Goal: Task Accomplishment & Management: Complete application form

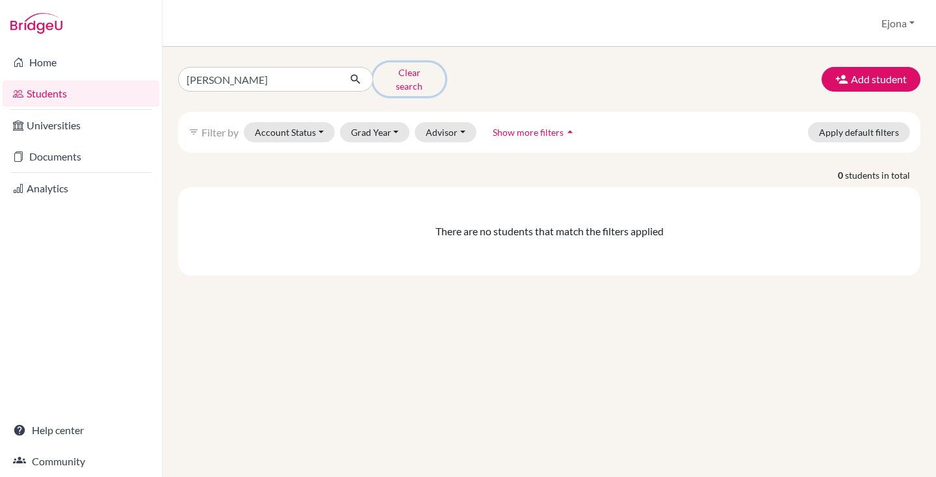
click at [402, 69] on button "Clear search" at bounding box center [409, 79] width 72 height 34
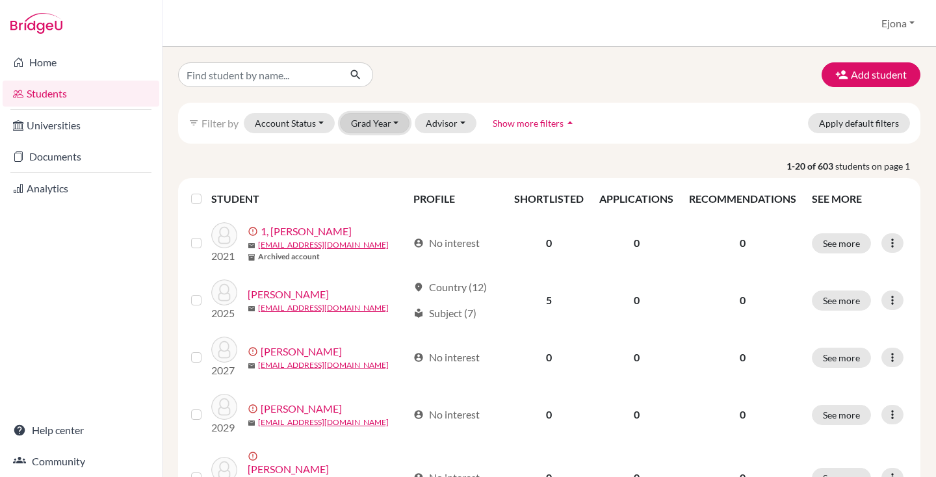
click at [362, 120] on button "Grad Year" at bounding box center [375, 123] width 70 height 20
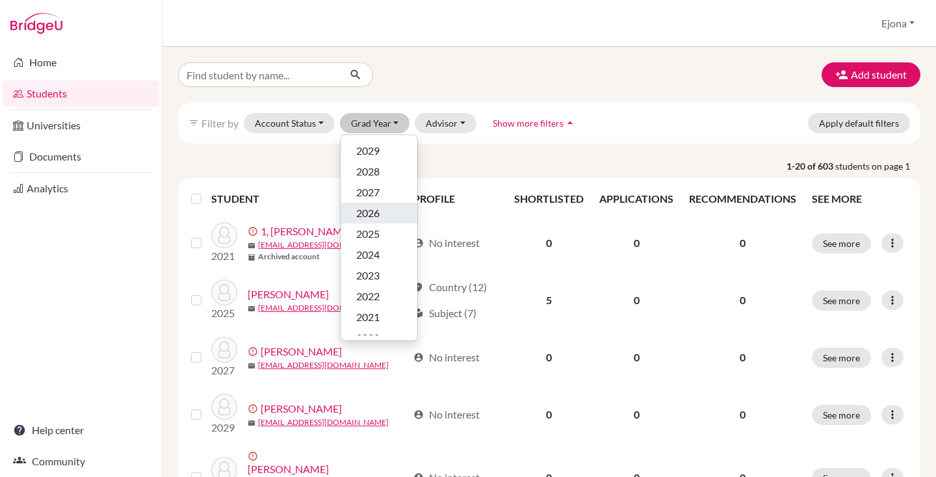
click at [387, 213] on div "2026" at bounding box center [378, 213] width 45 height 16
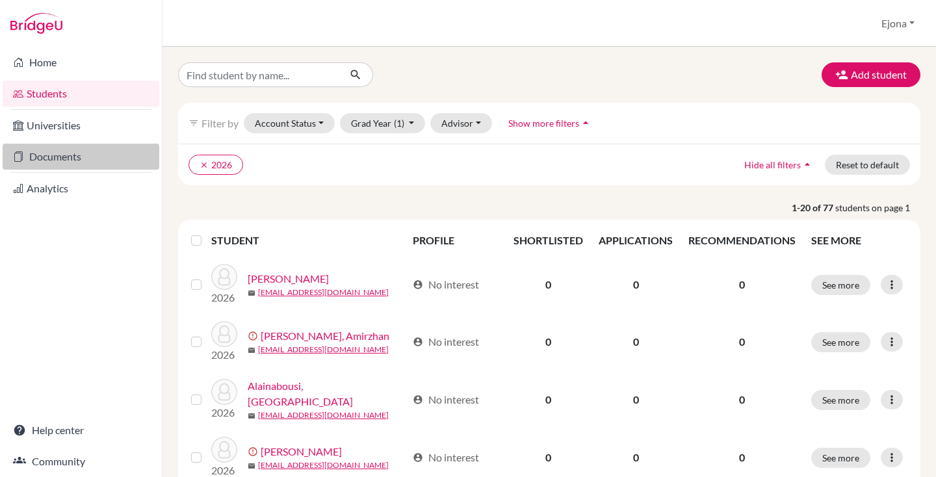
click at [71, 155] on link "Documents" at bounding box center [81, 157] width 157 height 26
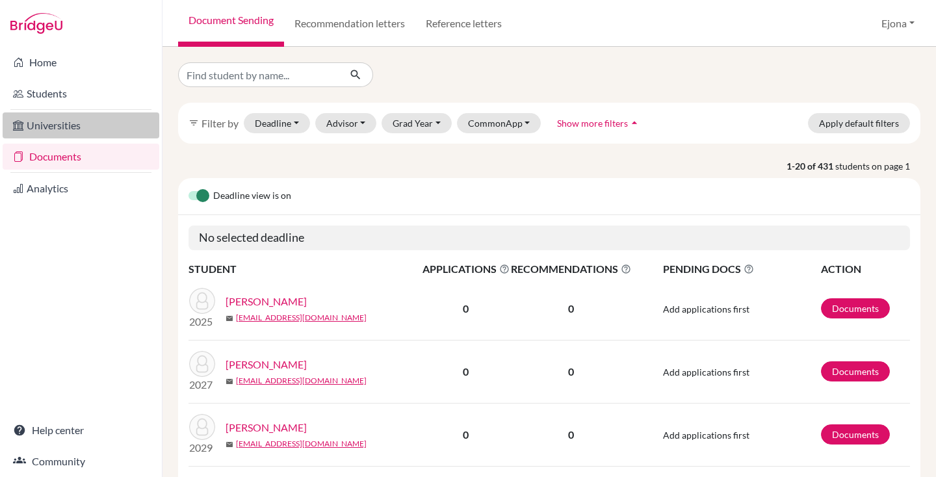
click at [84, 119] on link "Universities" at bounding box center [81, 125] width 157 height 26
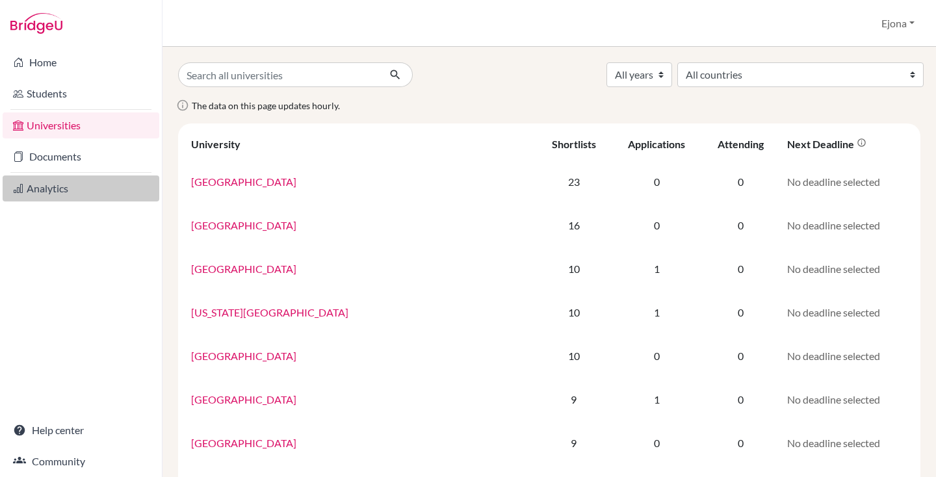
click at [49, 192] on link "Analytics" at bounding box center [81, 188] width 157 height 26
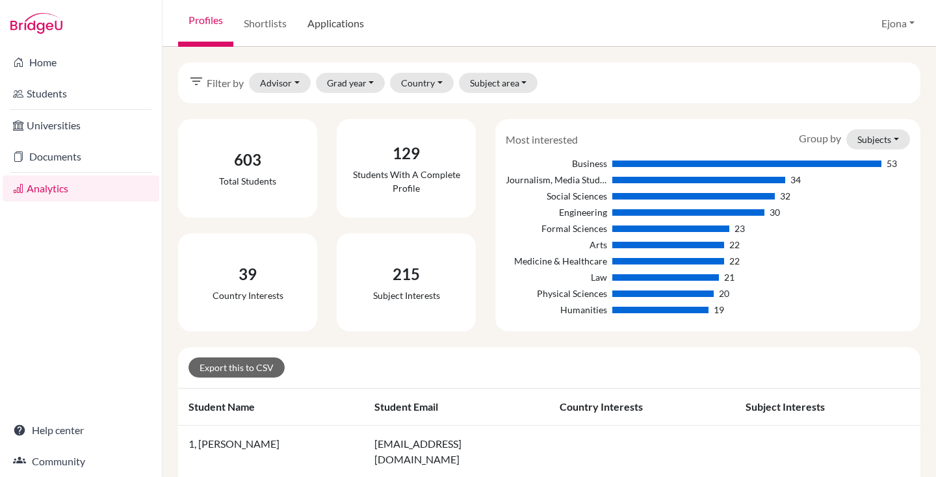
click at [335, 24] on link "Applications" at bounding box center [335, 23] width 77 height 47
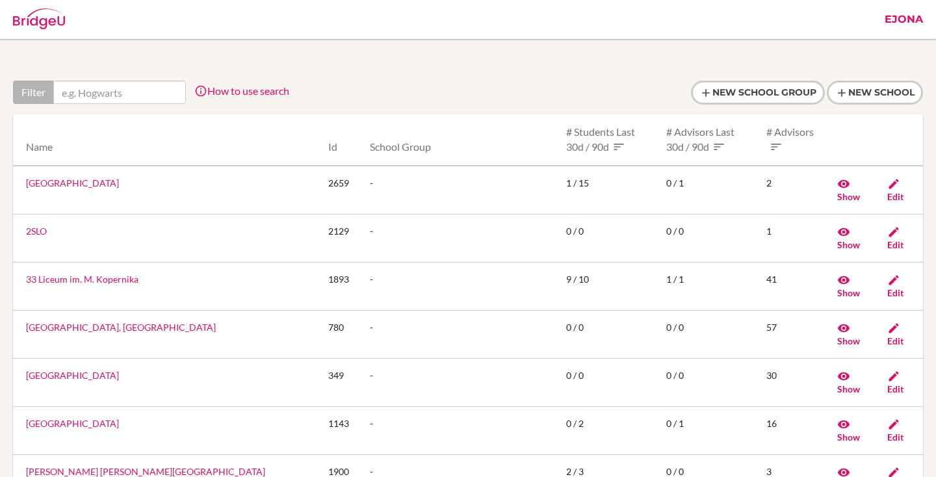
click at [901, 13] on link "Ejona" at bounding box center [903, 19] width 51 height 39
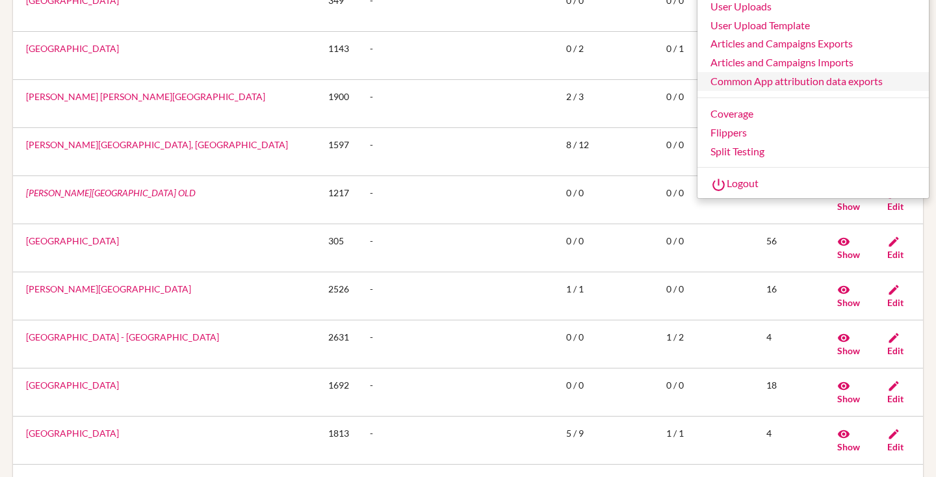
scroll to position [262, 0]
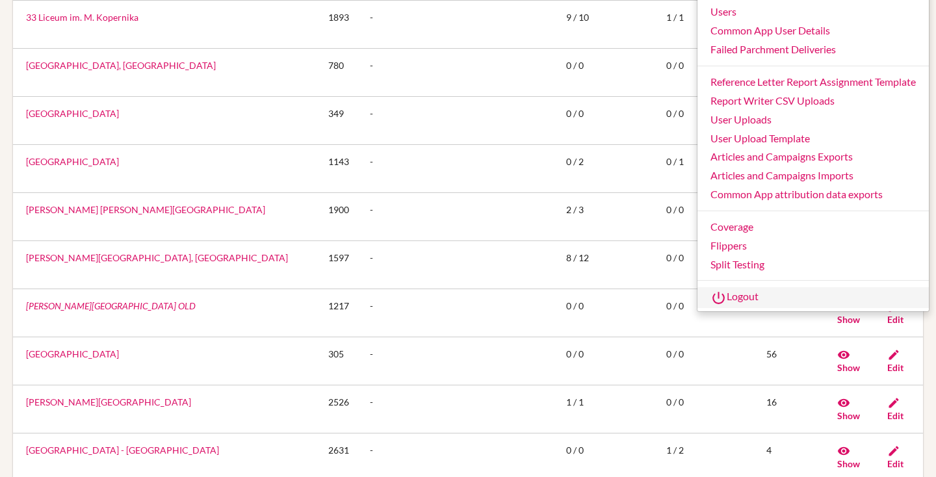
click at [740, 293] on link "Logout" at bounding box center [812, 297] width 231 height 21
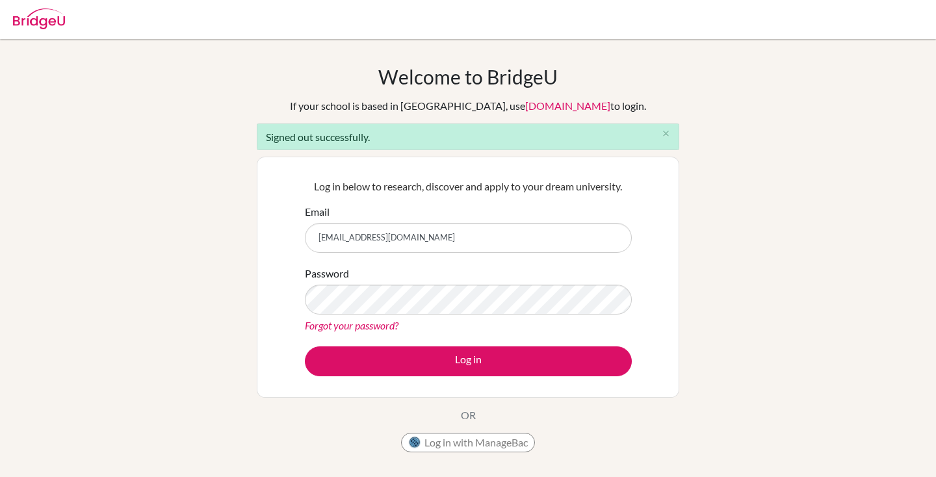
click at [451, 231] on input "[EMAIL_ADDRESS][DOMAIN_NAME]" at bounding box center [468, 238] width 327 height 30
type input "[EMAIL_ADDRESS][DOMAIN_NAME]"
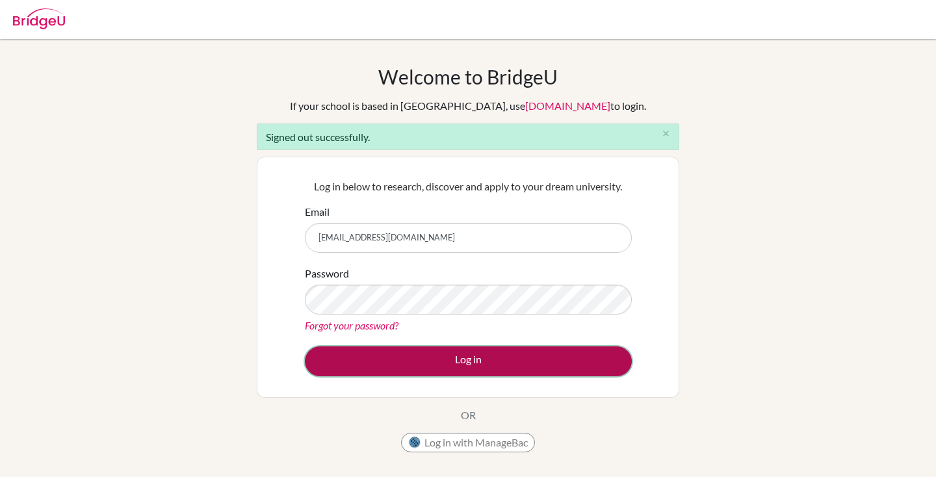
click at [484, 360] on button "Log in" at bounding box center [468, 361] width 327 height 30
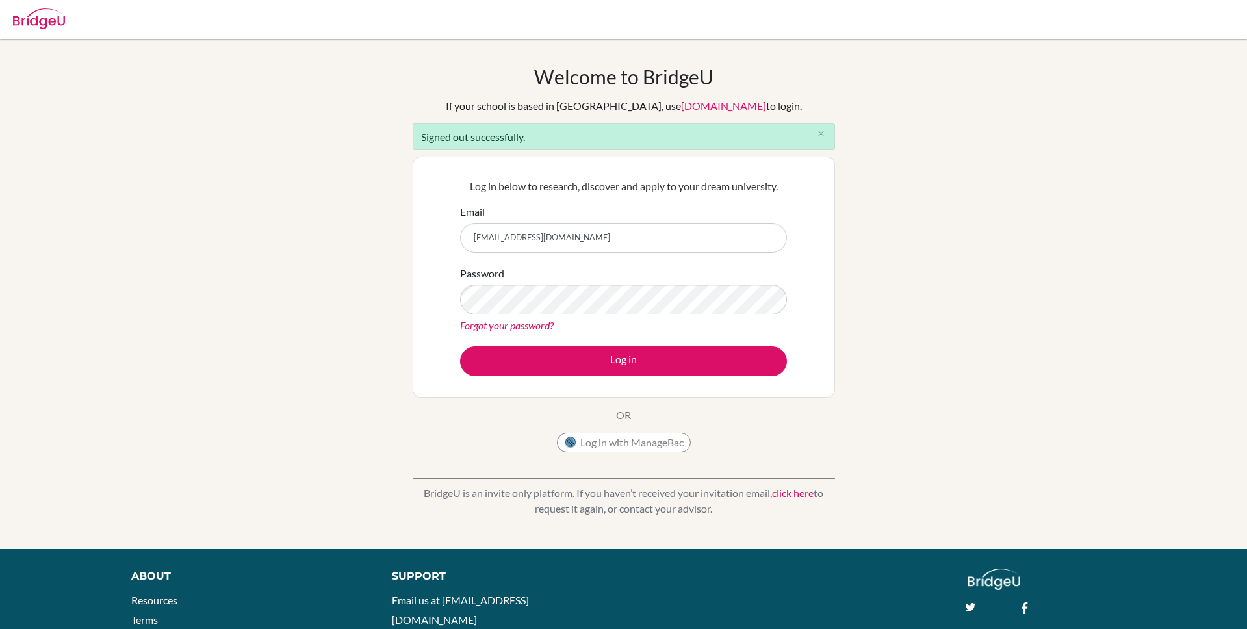
click at [648, 238] on input "ejona+sjohn@bridge-u.com" at bounding box center [623, 238] width 327 height 30
type input "ejona@bridge-u.com"
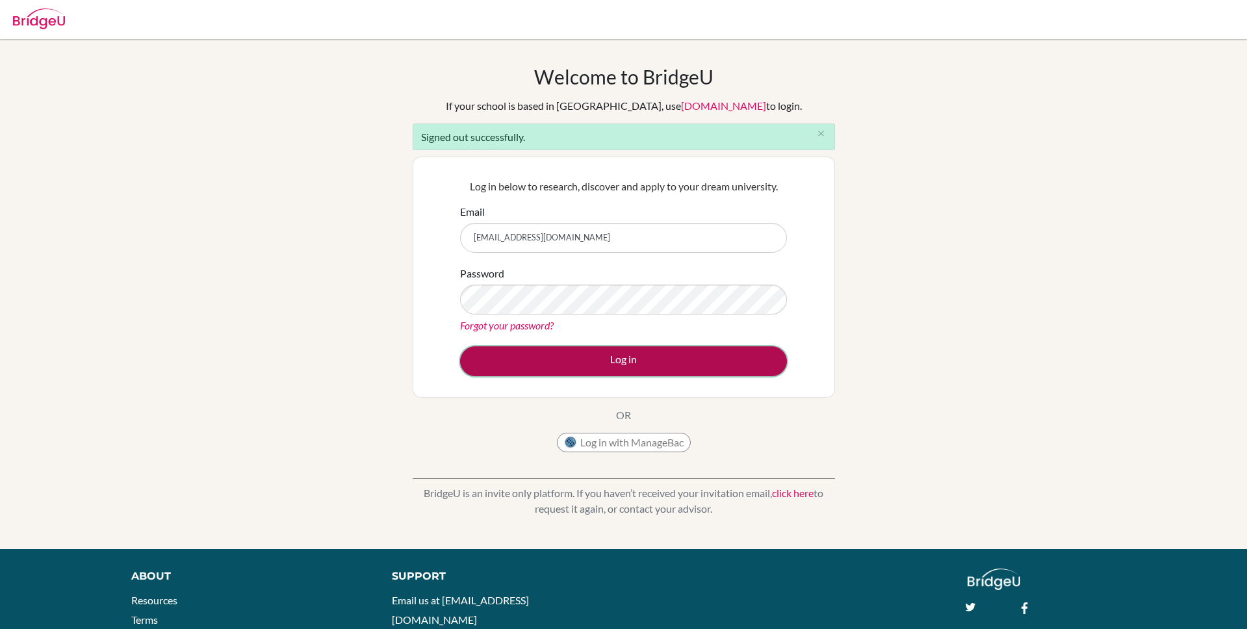
click at [627, 350] on button "Log in" at bounding box center [623, 361] width 327 height 30
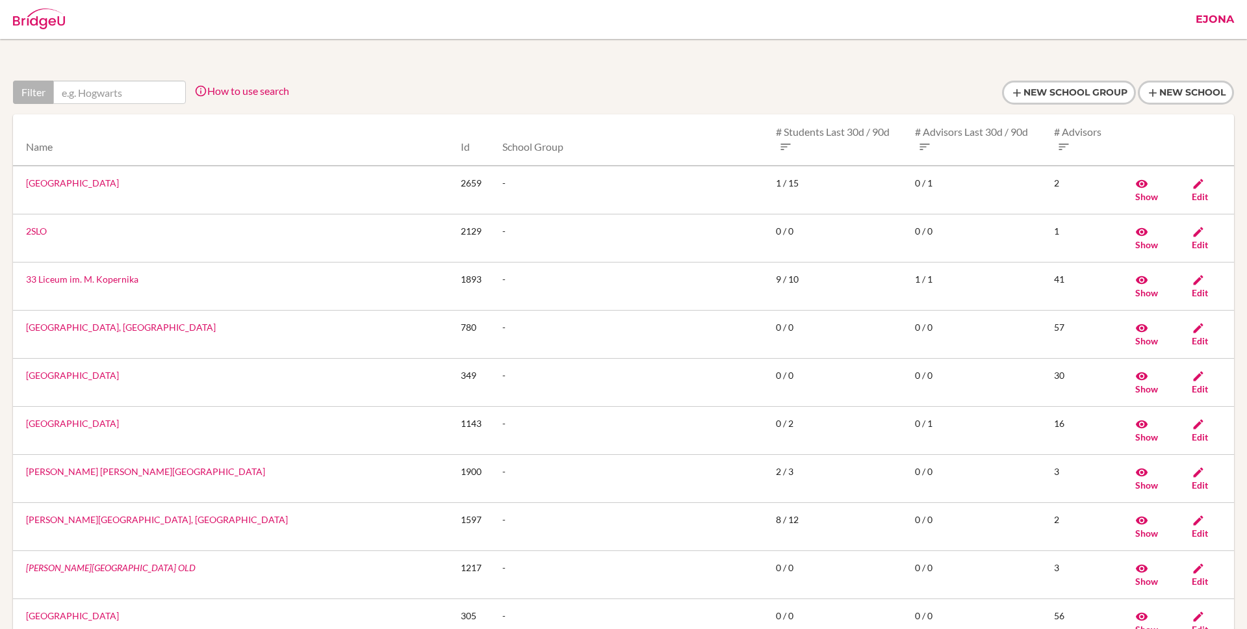
click at [1220, 23] on link "Ejona" at bounding box center [1214, 19] width 51 height 39
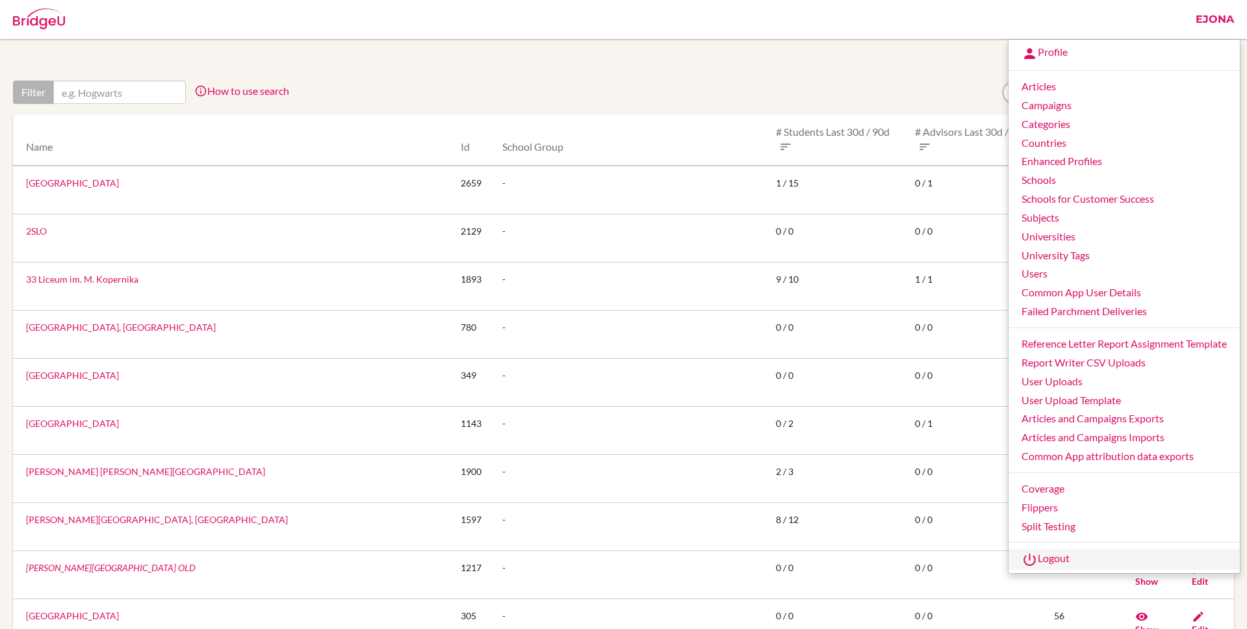
click at [1058, 557] on link "Logout" at bounding box center [1124, 559] width 231 height 21
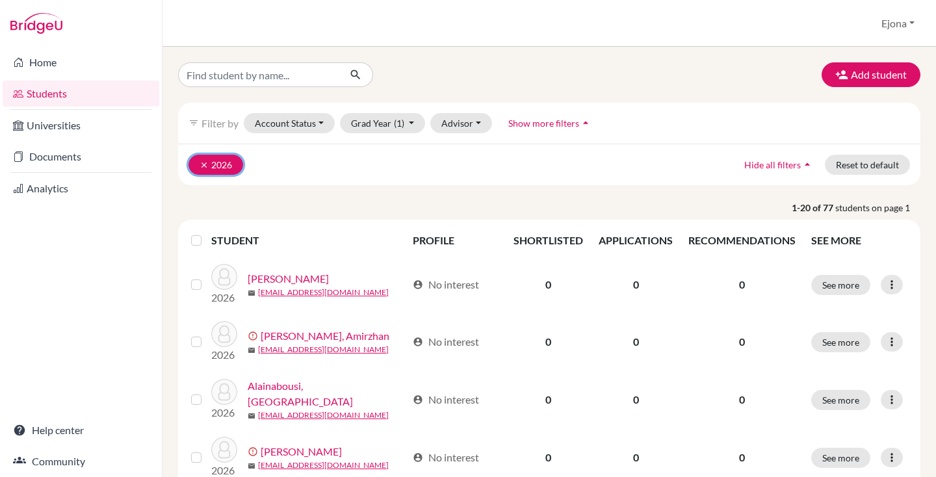
click at [190, 164] on button "clear 2026" at bounding box center [215, 165] width 55 height 20
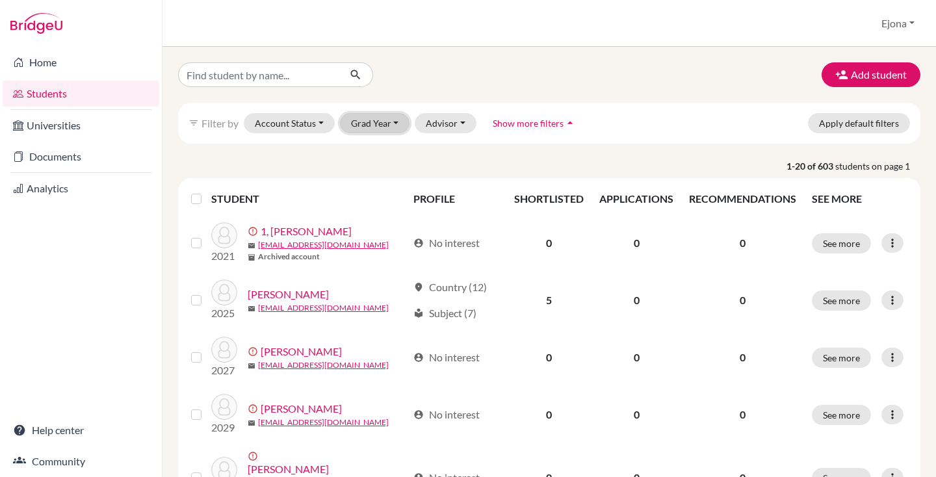
click at [382, 122] on button "Grad Year" at bounding box center [375, 123] width 70 height 20
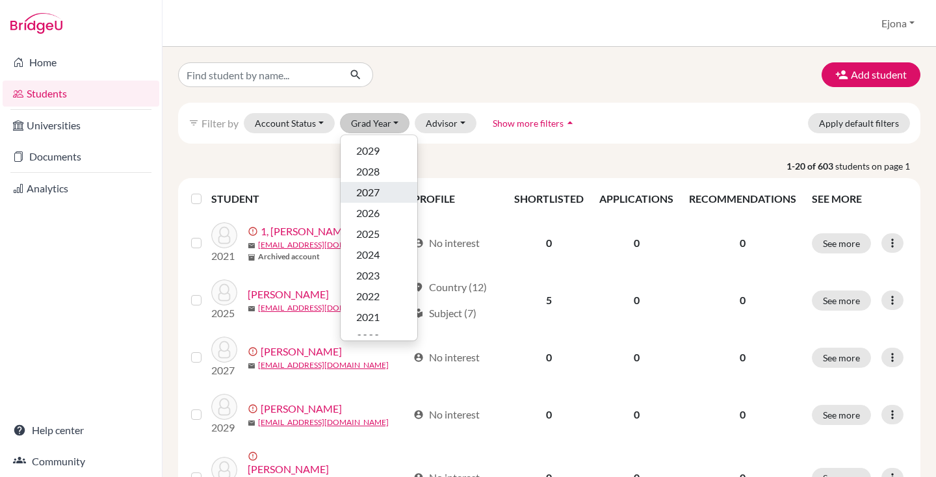
click at [392, 190] on div "2027" at bounding box center [378, 193] width 45 height 16
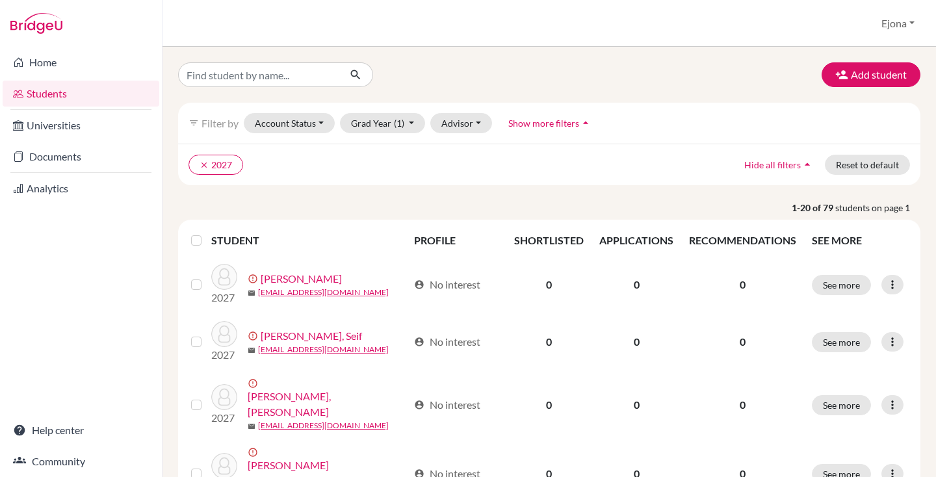
click at [207, 233] on label at bounding box center [207, 233] width 0 height 0
click at [0, 0] on input "checkbox" at bounding box center [0, 0] width 0 height 0
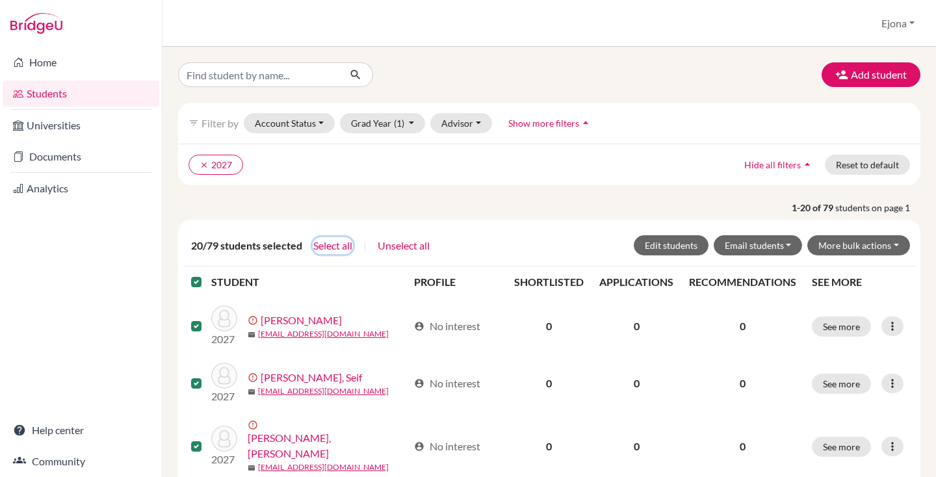
click at [320, 240] on button "Select all" at bounding box center [333, 245] width 40 height 17
click at [857, 253] on button "More bulk actions" at bounding box center [858, 245] width 103 height 20
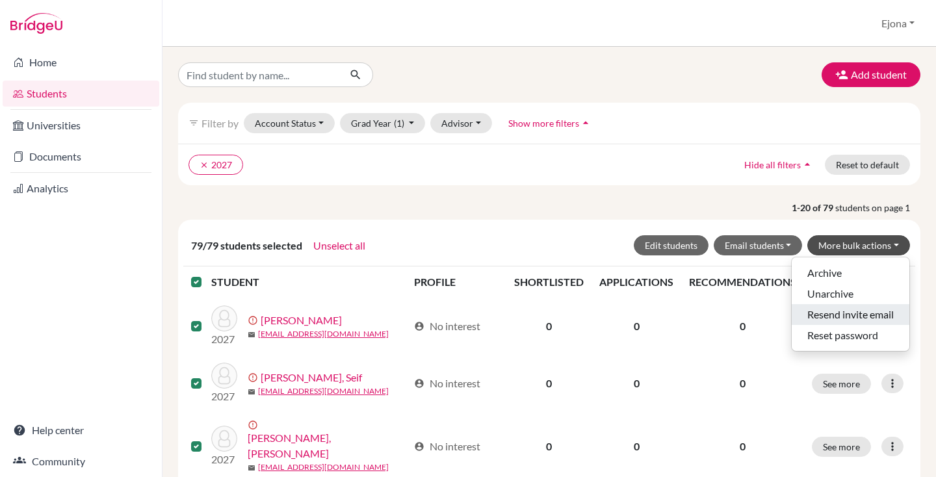
click at [855, 313] on button "Resend invite email" at bounding box center [851, 314] width 118 height 21
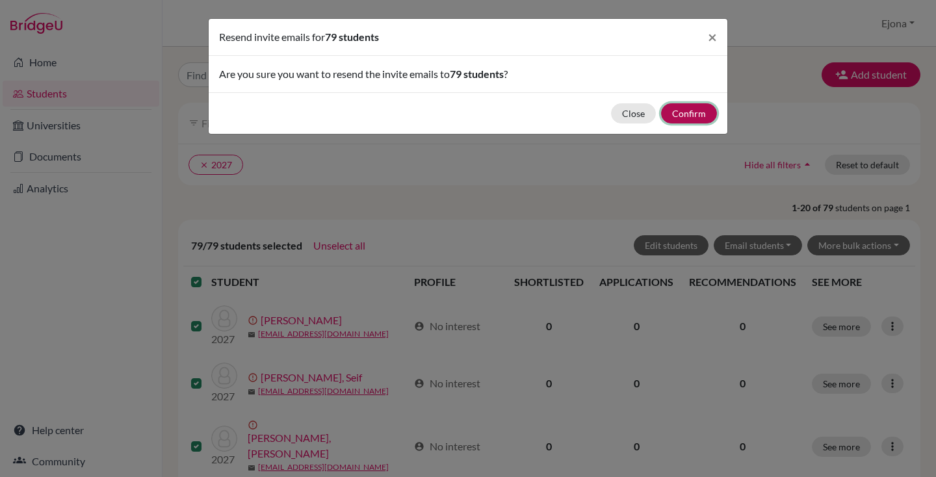
click at [690, 109] on button "Confirm" at bounding box center [689, 113] width 56 height 20
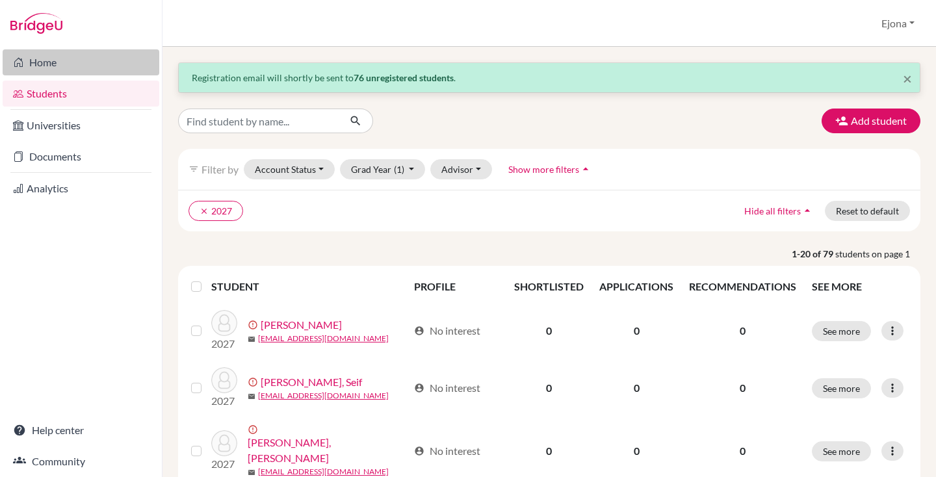
click at [53, 66] on link "Home" at bounding box center [81, 62] width 157 height 26
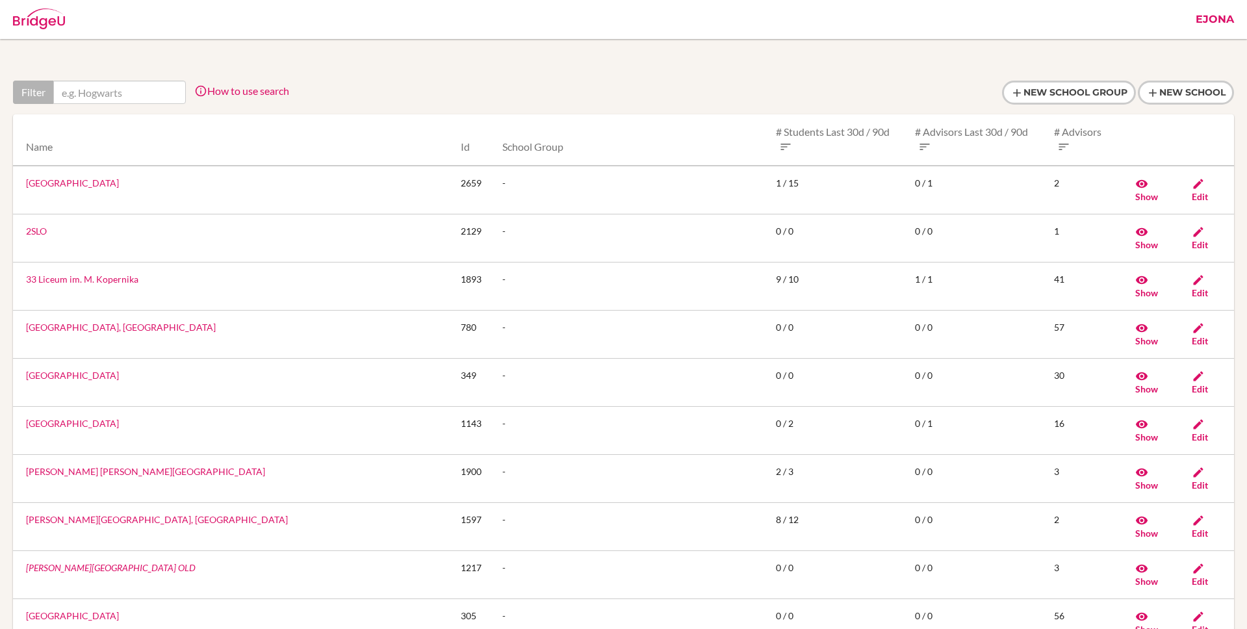
click at [1211, 30] on link "Ejona" at bounding box center [1214, 19] width 51 height 39
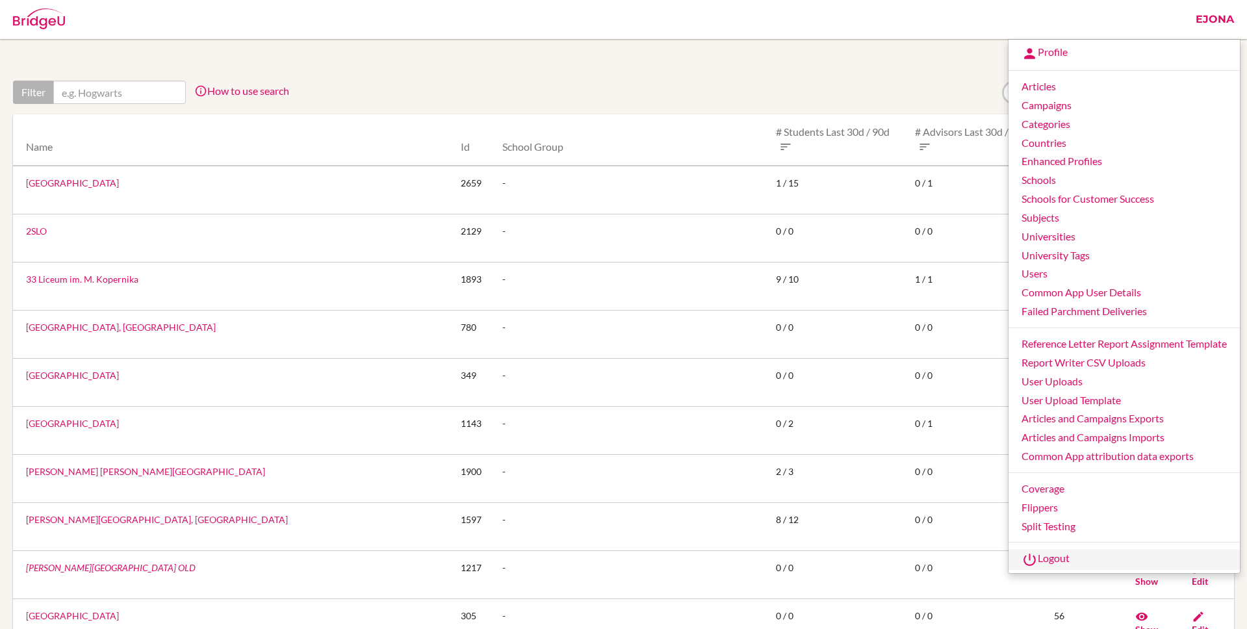
click at [1047, 556] on link "Logout" at bounding box center [1124, 559] width 231 height 21
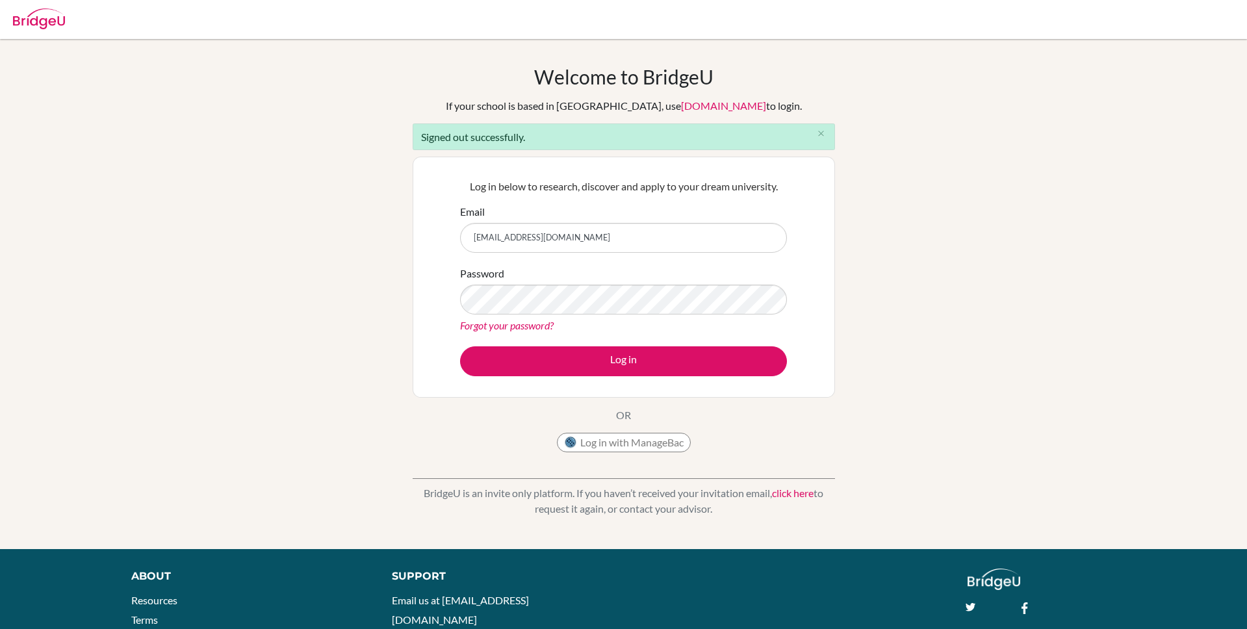
click at [612, 247] on input "ejona@bridge-u.com" at bounding box center [623, 238] width 327 height 30
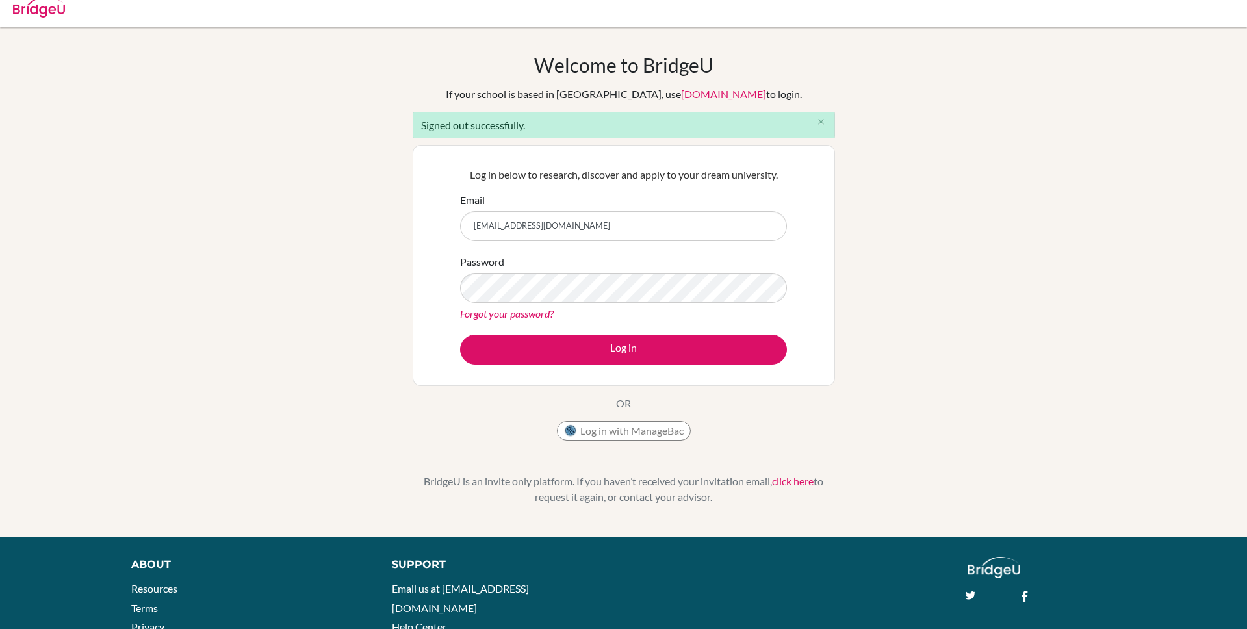
scroll to position [23, 0]
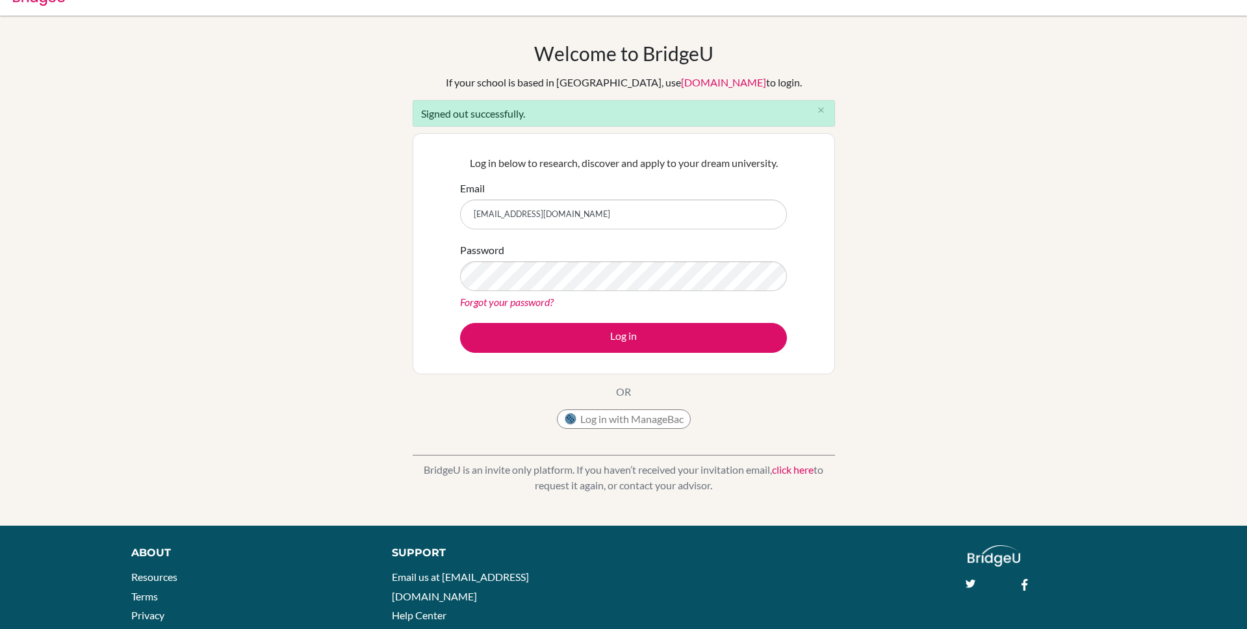
drag, startPoint x: 578, startPoint y: 216, endPoint x: 594, endPoint y: 220, distance: 16.1
click at [578, 215] on input "ejona@bridge-u.com" at bounding box center [623, 215] width 327 height 30
type input "ejona+sjohn@bridge-u.com"
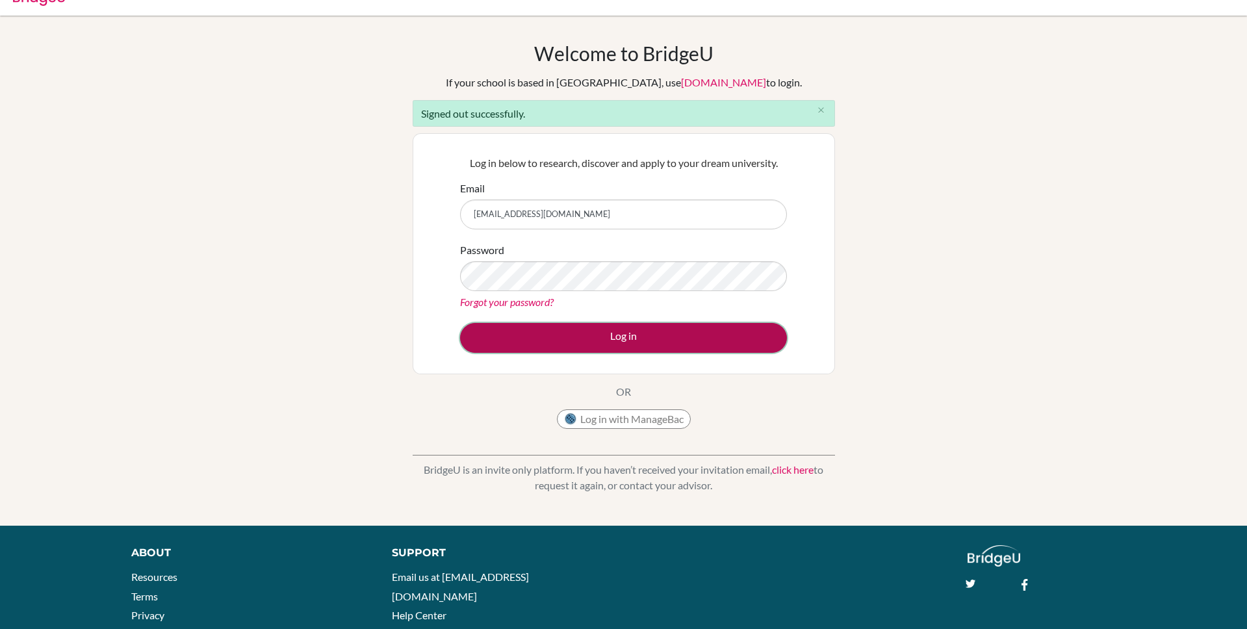
click at [667, 337] on button "Log in" at bounding box center [623, 338] width 327 height 30
click at [646, 335] on button "Log in" at bounding box center [623, 338] width 327 height 30
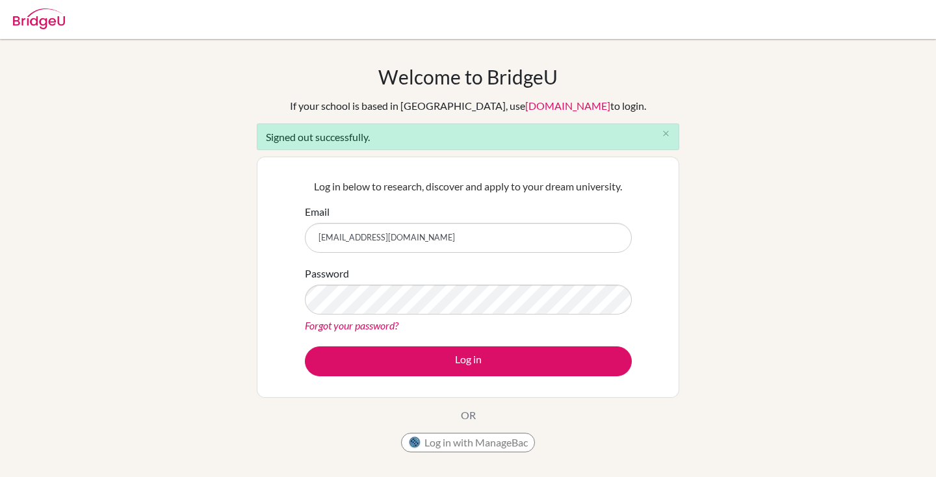
click at [511, 227] on input "[EMAIL_ADDRESS][DOMAIN_NAME]" at bounding box center [468, 238] width 327 height 30
type input "[EMAIL_ADDRESS][DOMAIN_NAME]"
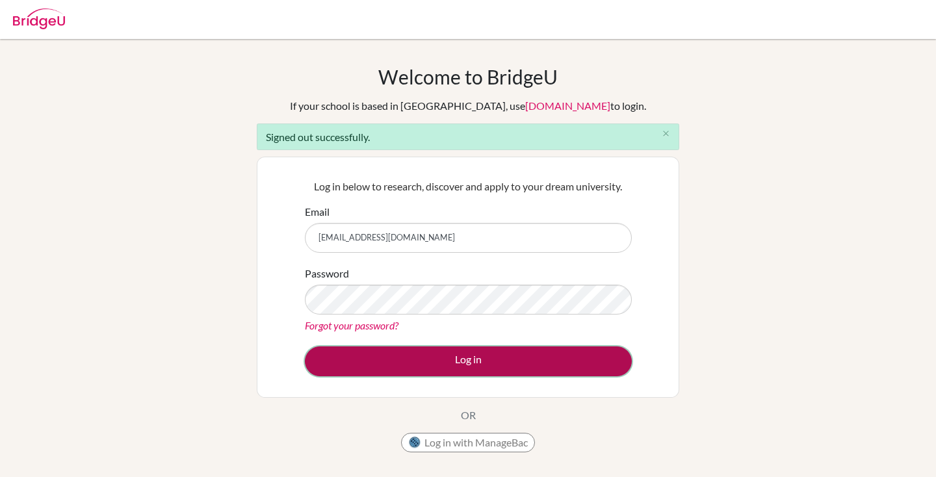
click at [476, 356] on button "Log in" at bounding box center [468, 361] width 327 height 30
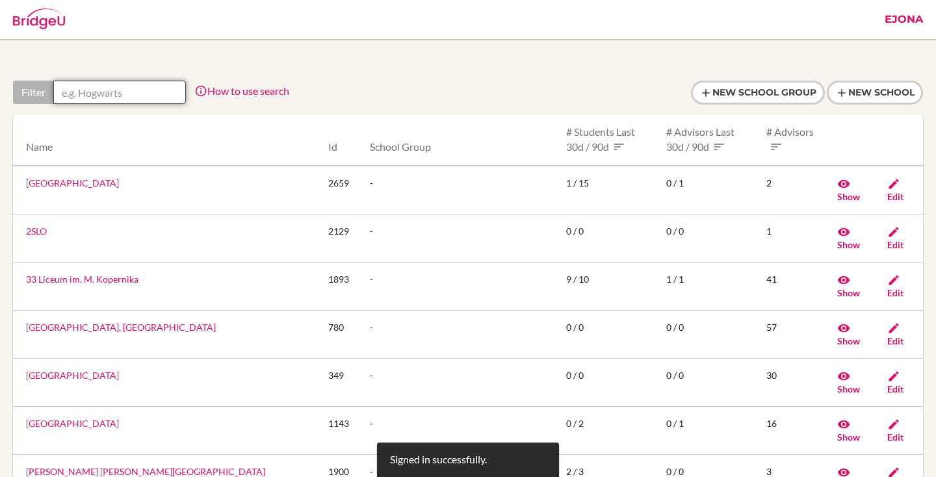
click at [153, 86] on input "text" at bounding box center [119, 92] width 133 height 23
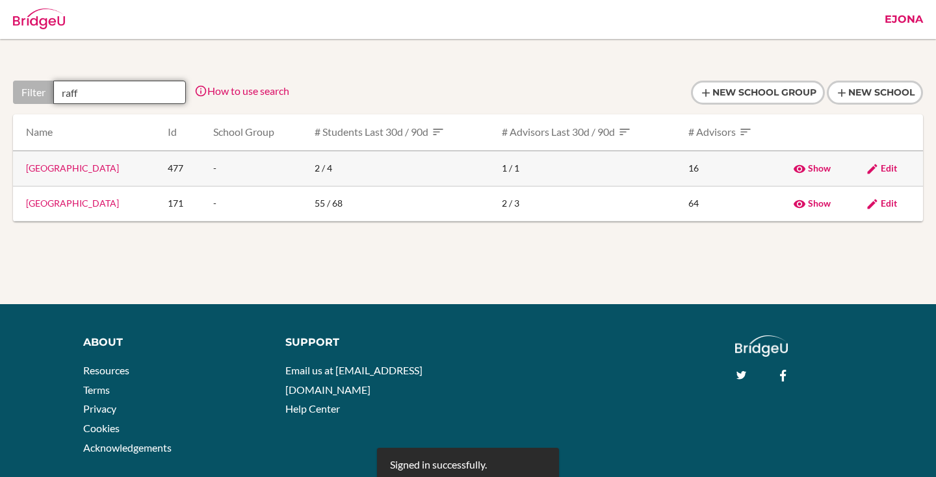
type input "raff"
click at [116, 162] on td "[GEOGRAPHIC_DATA]" at bounding box center [85, 169] width 144 height 36
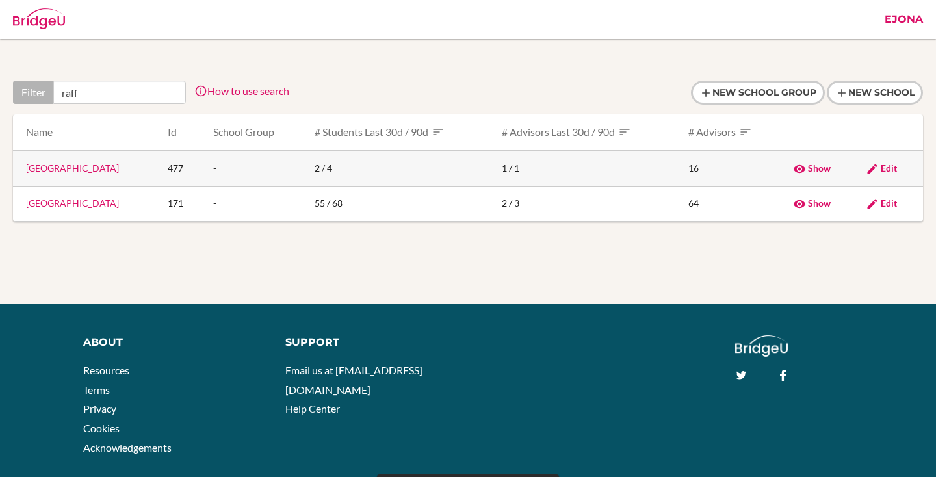
click at [114, 170] on link "[GEOGRAPHIC_DATA]" at bounding box center [72, 167] width 93 height 11
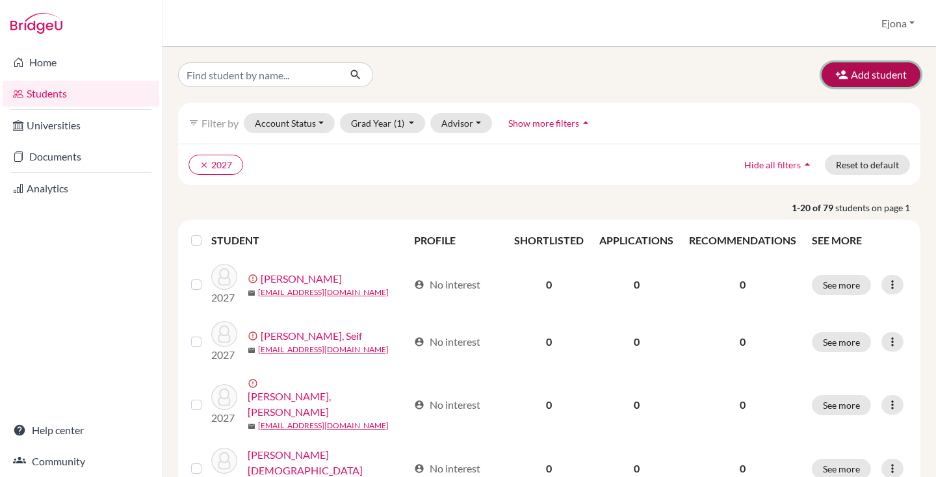
click at [885, 75] on button "Add student" at bounding box center [871, 74] width 99 height 25
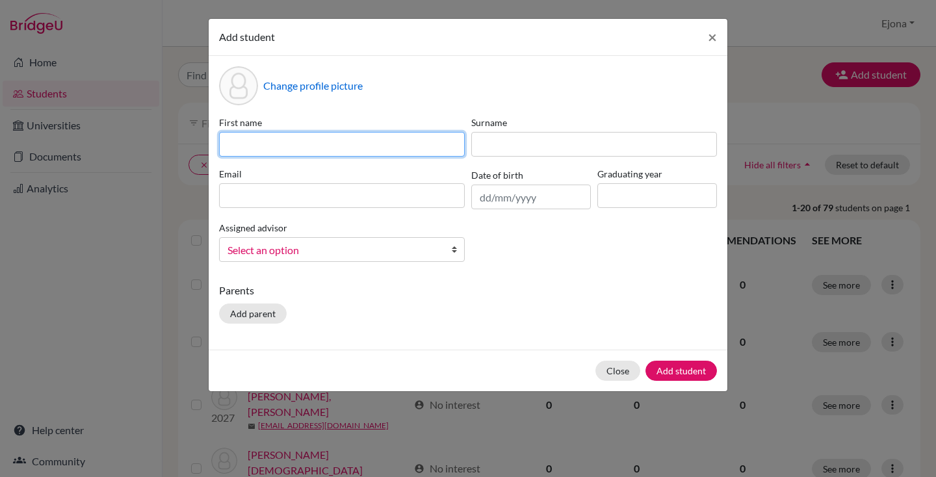
click at [316, 136] on input at bounding box center [342, 144] width 246 height 25
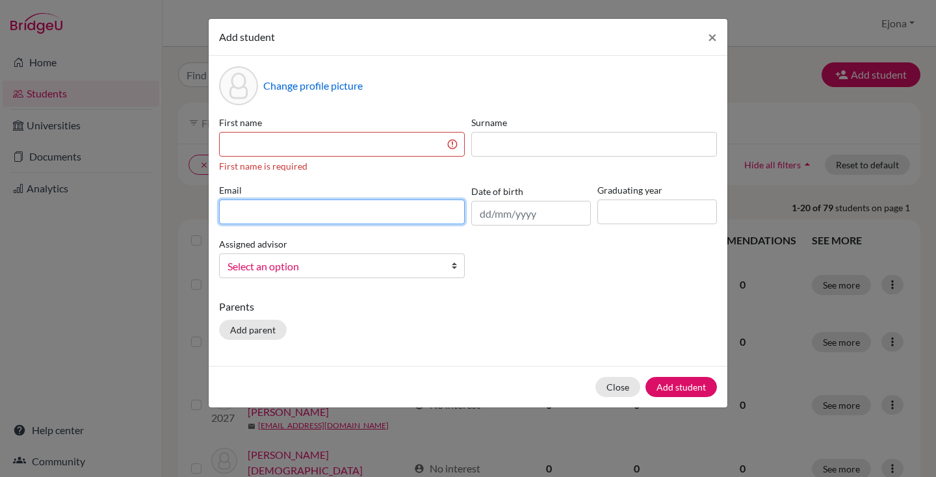
click at [264, 194] on div "Email" at bounding box center [342, 204] width 252 height 42
paste input "ris200128@risstudents.com"
type input "ris200128@risstudents.com"
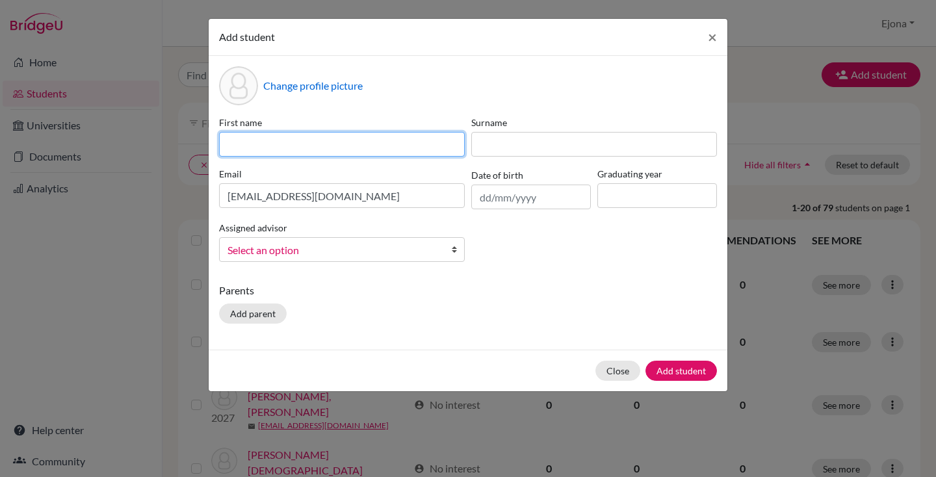
click at [324, 139] on input at bounding box center [342, 144] width 246 height 25
paste input "Aamina wasim"
drag, startPoint x: 317, startPoint y: 143, endPoint x: 266, endPoint y: 145, distance: 50.7
click at [266, 145] on input "Aamina wasim" at bounding box center [342, 144] width 246 height 25
type input "Aamina"
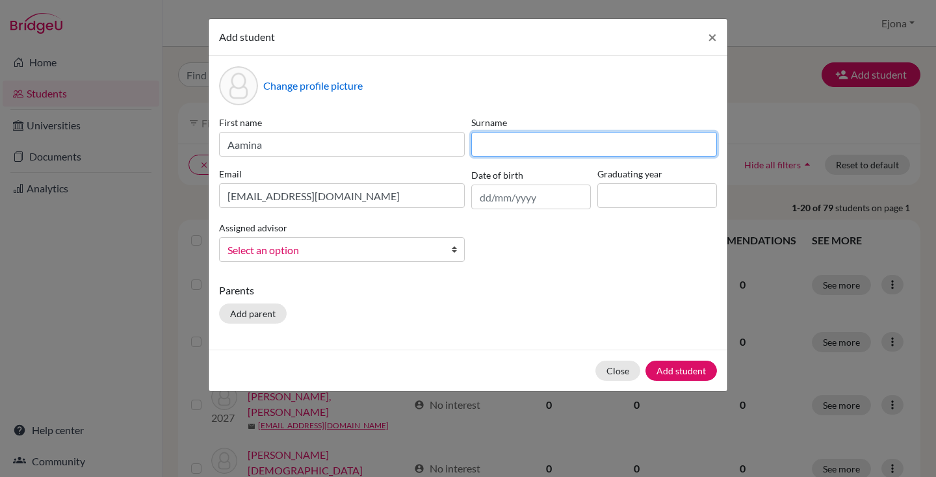
click at [517, 143] on input at bounding box center [594, 144] width 246 height 25
paste input "wasim"
click at [487, 145] on input "wasim" at bounding box center [594, 144] width 246 height 25
type input "Wasim"
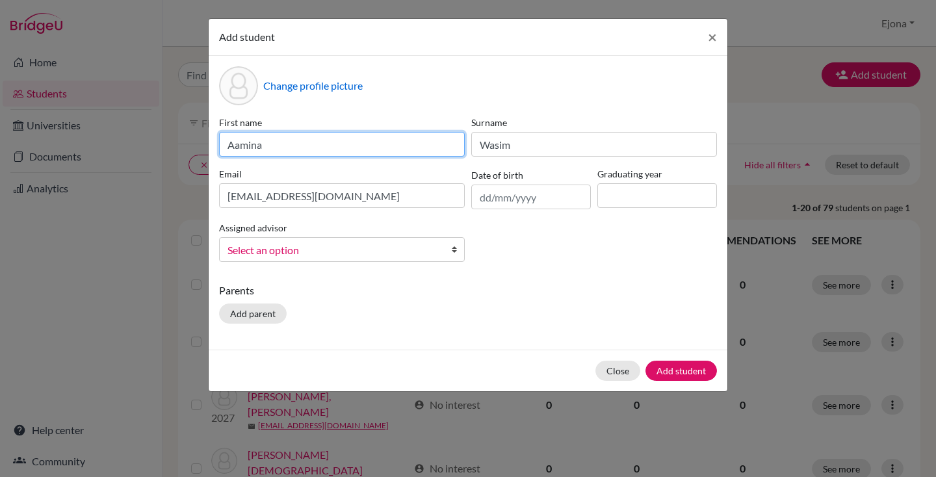
click at [228, 140] on input "Aamina" at bounding box center [342, 144] width 246 height 25
click at [561, 233] on div "First name Aamina Surname Wasim Email ris200128@risstudents.com Date of birth G…" at bounding box center [468, 194] width 504 height 157
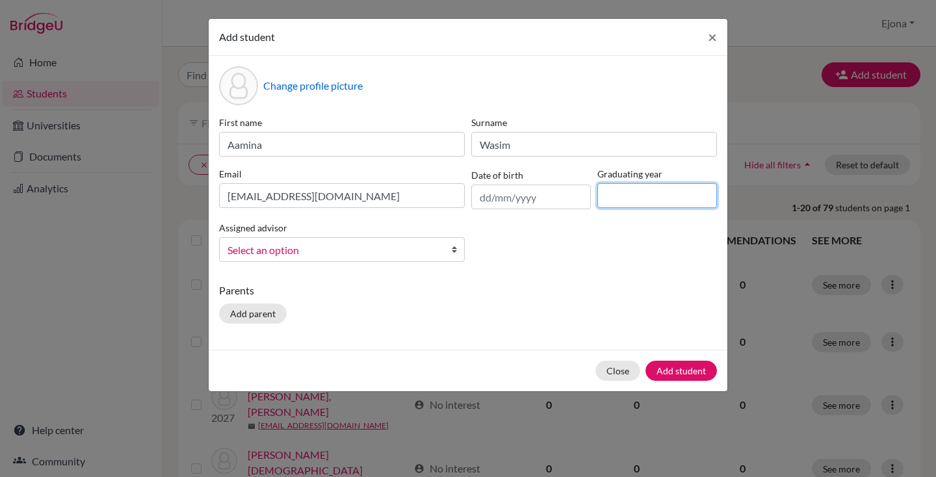
click at [615, 201] on input at bounding box center [657, 195] width 120 height 25
type input "2027"
click at [619, 257] on div "First name Aamina Surname Wasim Email ris200128@risstudents.com Date of birth G…" at bounding box center [468, 194] width 504 height 157
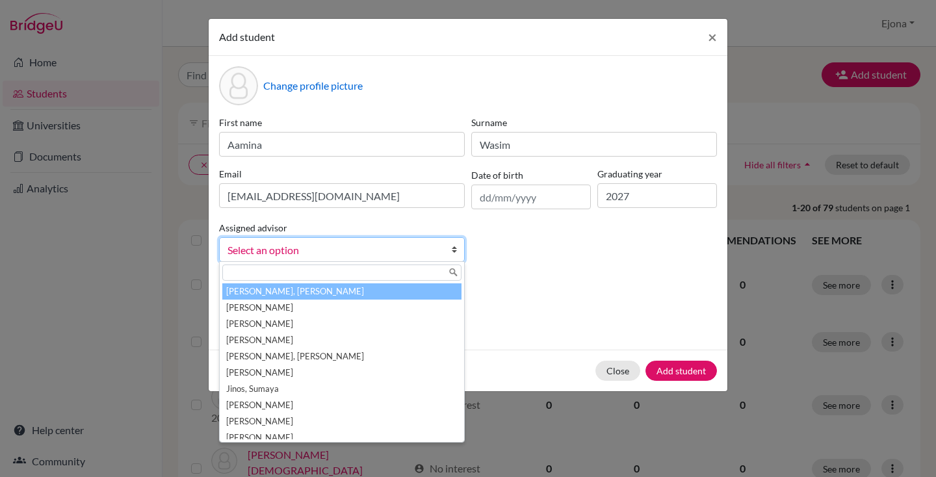
click at [408, 249] on span "Select an option" at bounding box center [333, 250] width 212 height 17
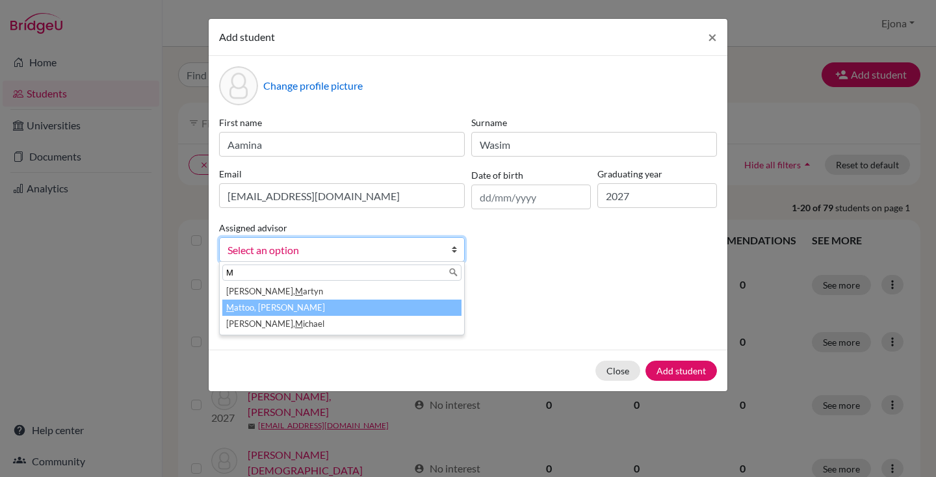
type input "M"
click at [353, 306] on li "M attoo, Meenakshi" at bounding box center [341, 308] width 239 height 16
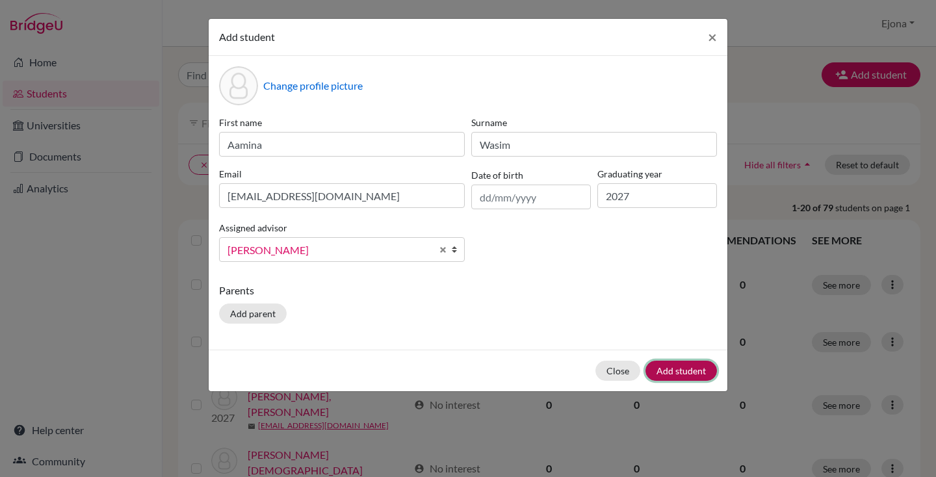
click at [680, 364] on button "Add student" at bounding box center [680, 371] width 71 height 20
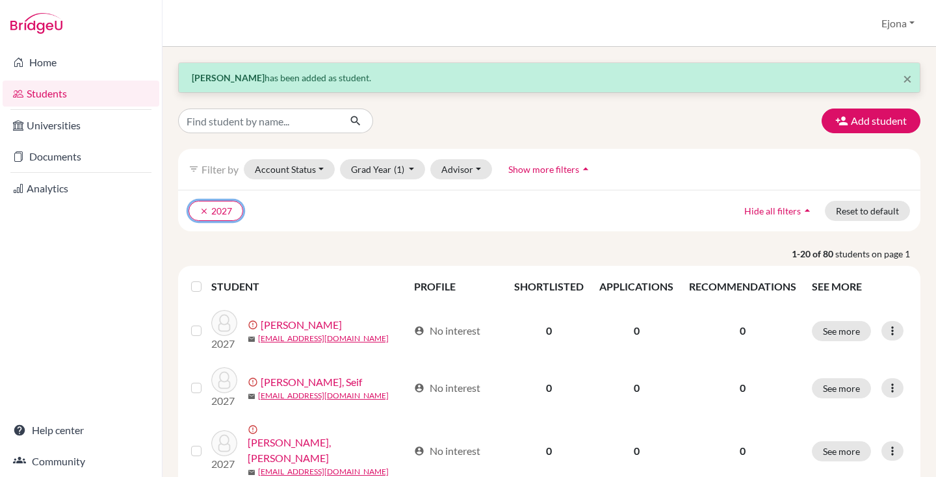
click at [189, 213] on button "clear 2027" at bounding box center [215, 211] width 55 height 20
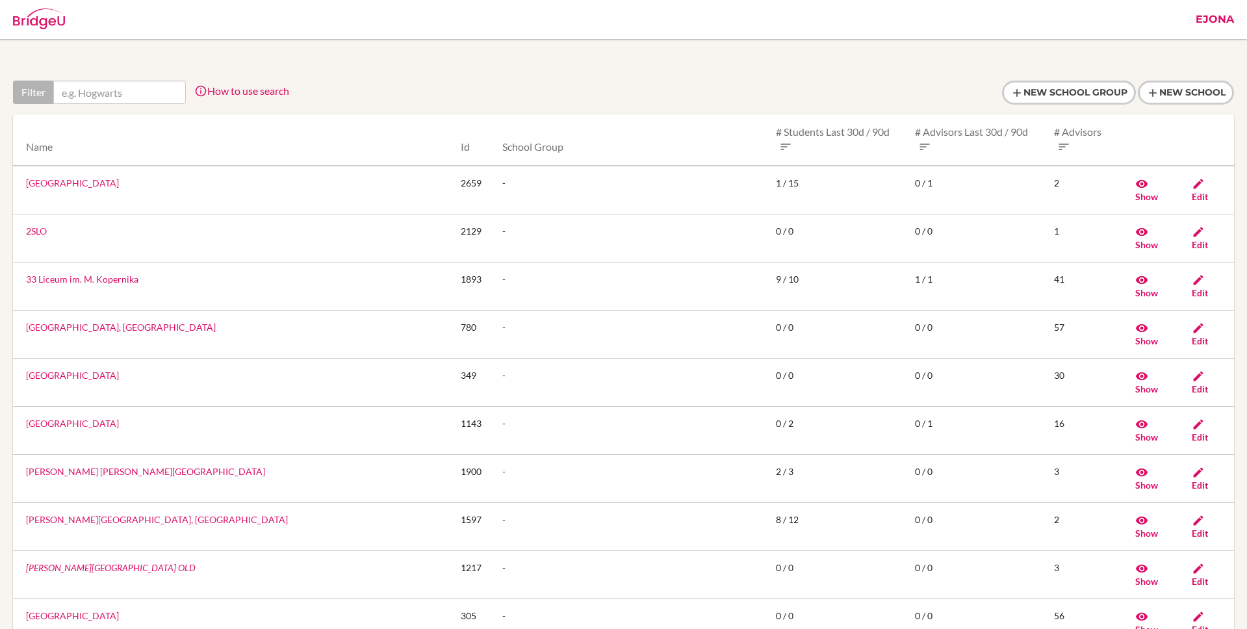
click at [1221, 25] on link "Ejona" at bounding box center [1214, 19] width 51 height 39
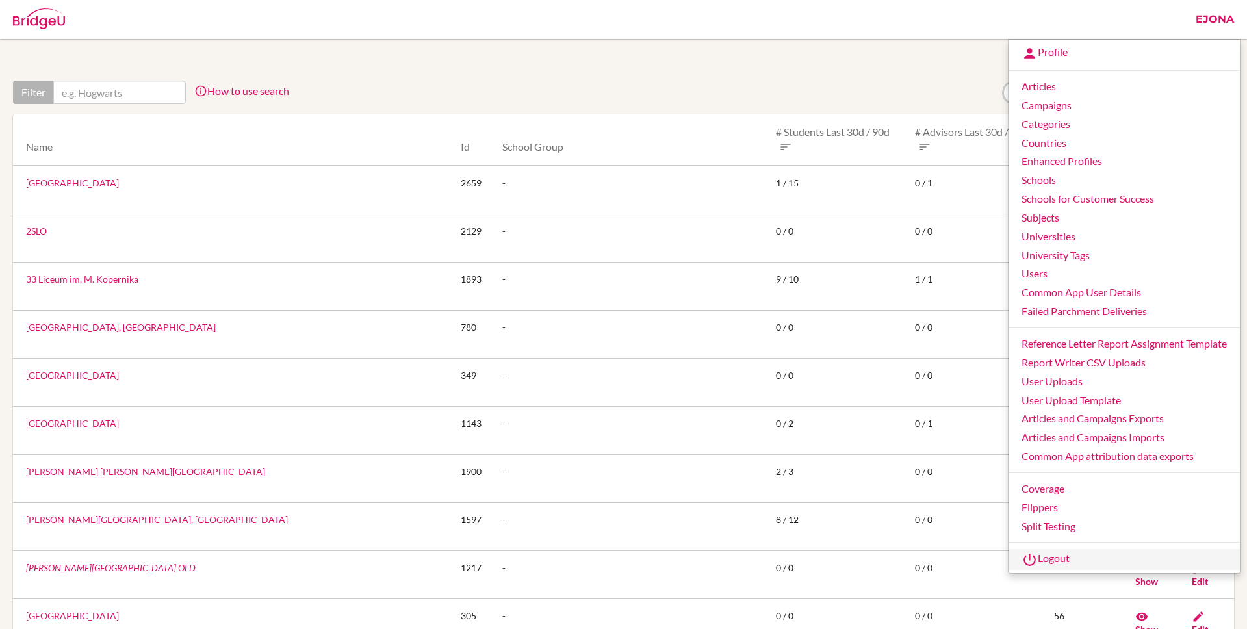
click at [1050, 555] on link "Logout" at bounding box center [1124, 559] width 231 height 21
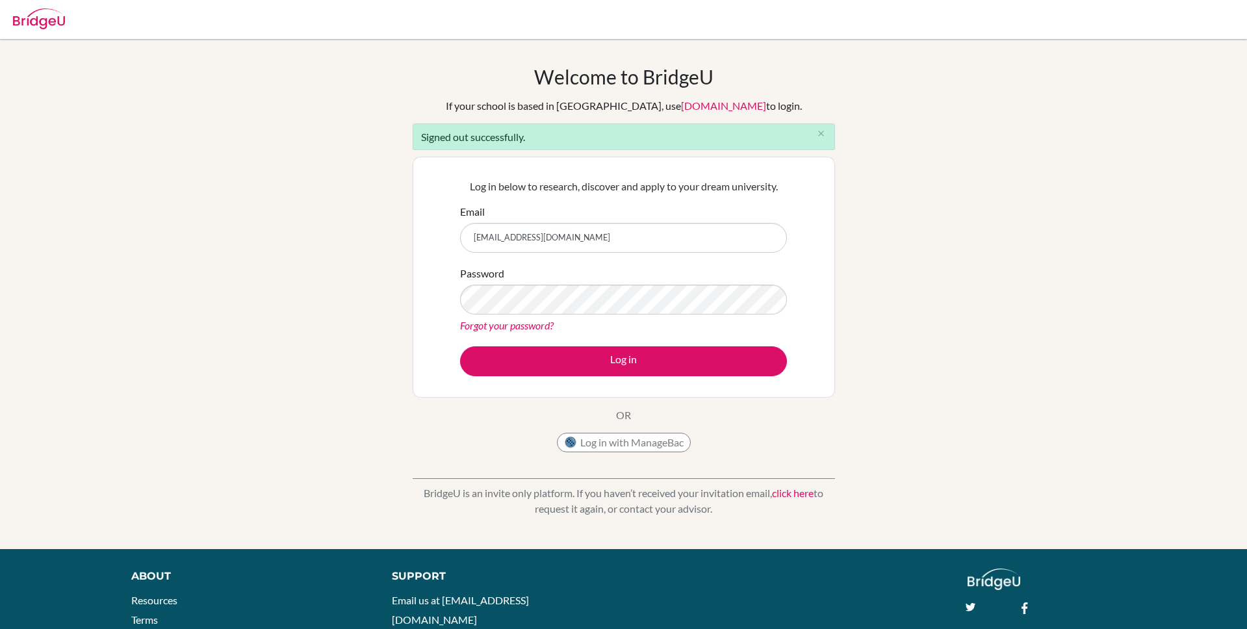
click at [615, 237] on input "[EMAIL_ADDRESS][DOMAIN_NAME]" at bounding box center [623, 238] width 327 height 30
type input "[EMAIL_ADDRESS][DOMAIN_NAME]"
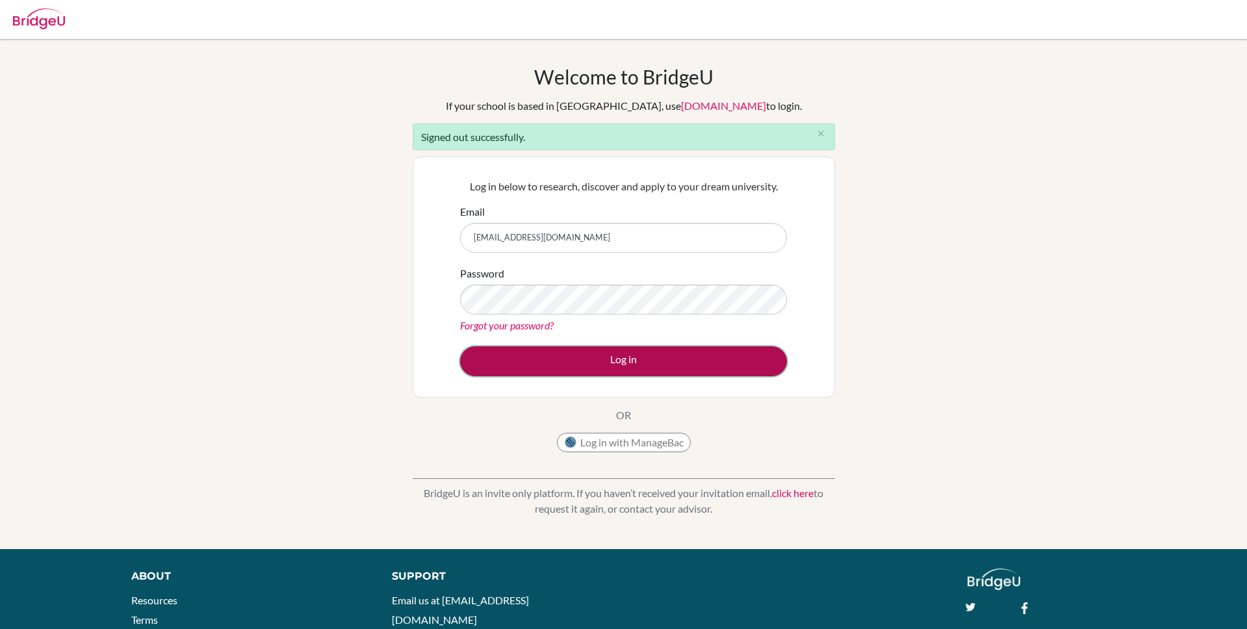
click at [617, 354] on button "Log in" at bounding box center [623, 361] width 327 height 30
